Goal: Navigation & Orientation: Understand site structure

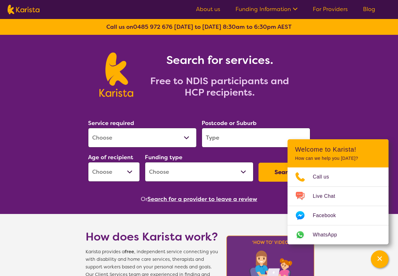
click at [206, 12] on link "About us" at bounding box center [208, 9] width 24 height 8
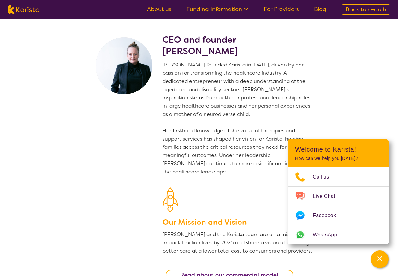
click at [13, 12] on img at bounding box center [24, 9] width 32 height 9
